Goal: Information Seeking & Learning: Compare options

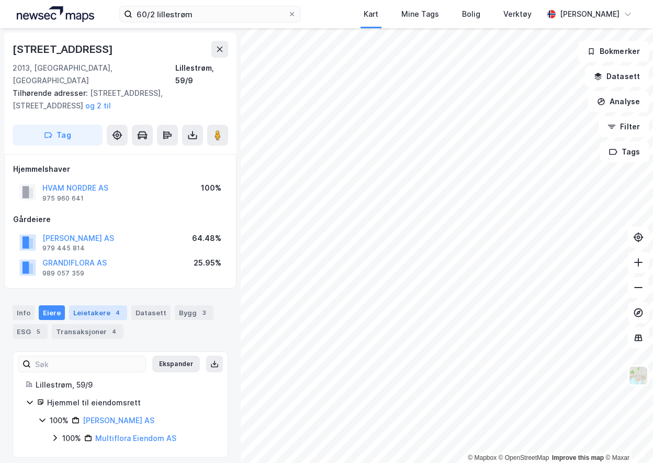
click at [97, 305] on div "Leietakere 4" at bounding box center [98, 312] width 58 height 15
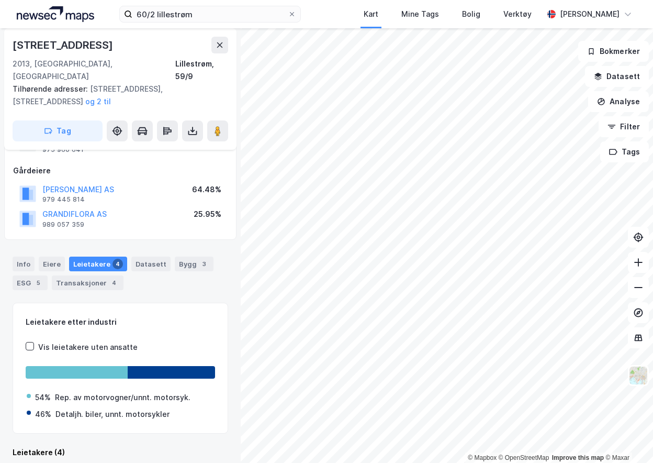
scroll to position [206, 0]
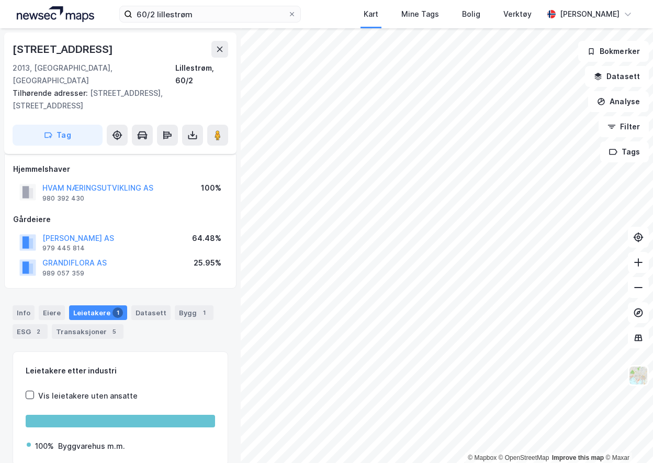
scroll to position [32, 0]
